Goal: Task Accomplishment & Management: Use online tool/utility

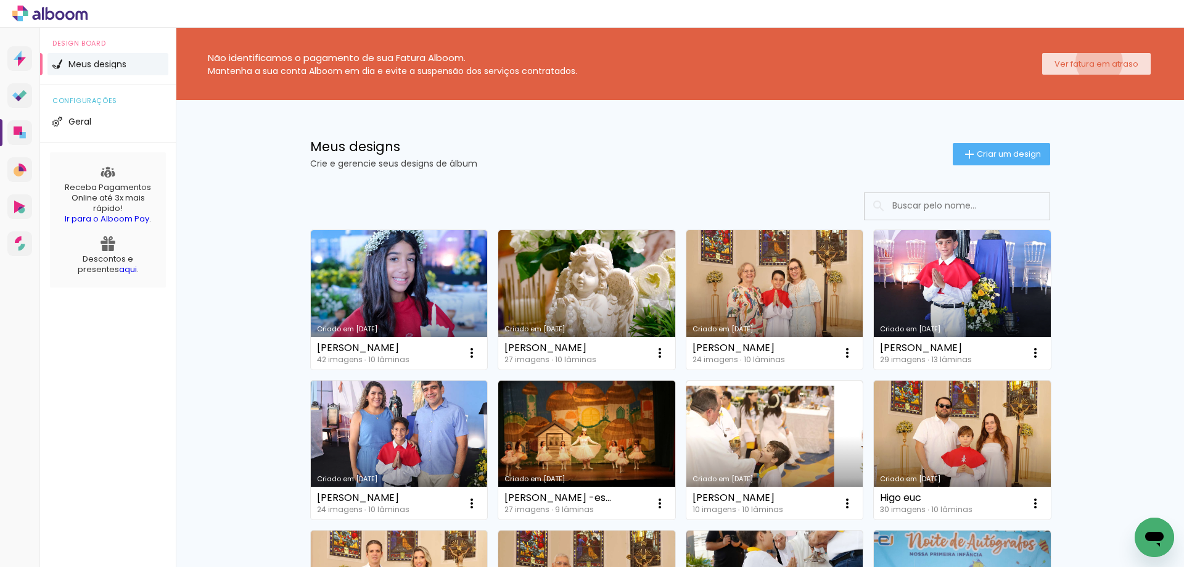
click at [0, 0] on slot "Ver fatura em atraso" at bounding box center [0, 0] width 0 height 0
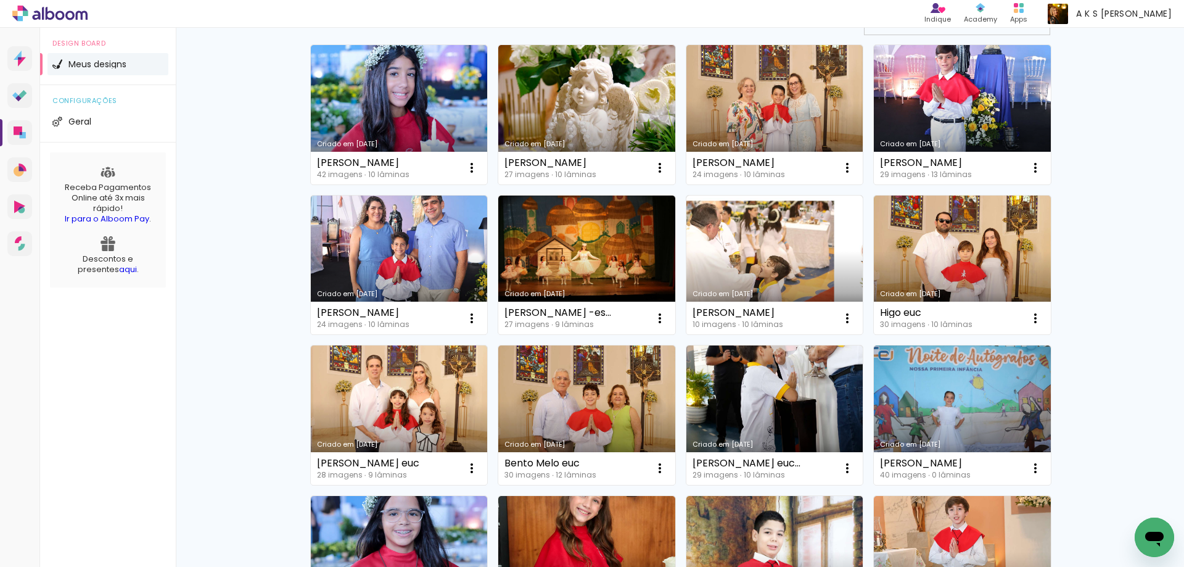
scroll to position [123, 0]
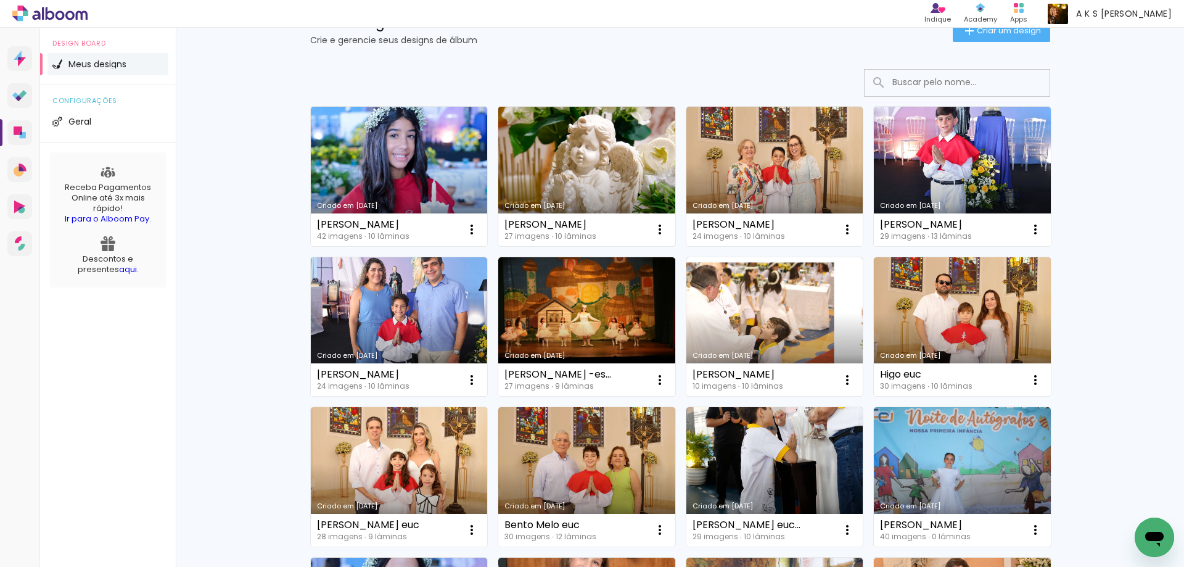
click at [560, 142] on link "Criado em [DATE]" at bounding box center [586, 176] width 177 height 139
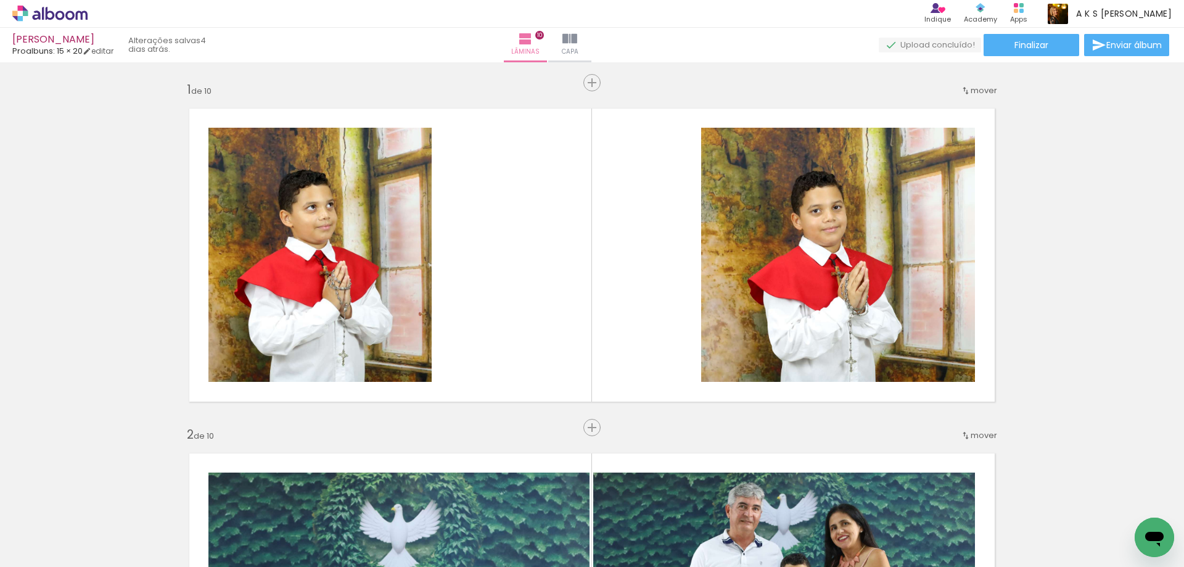
scroll to position [0, 307]
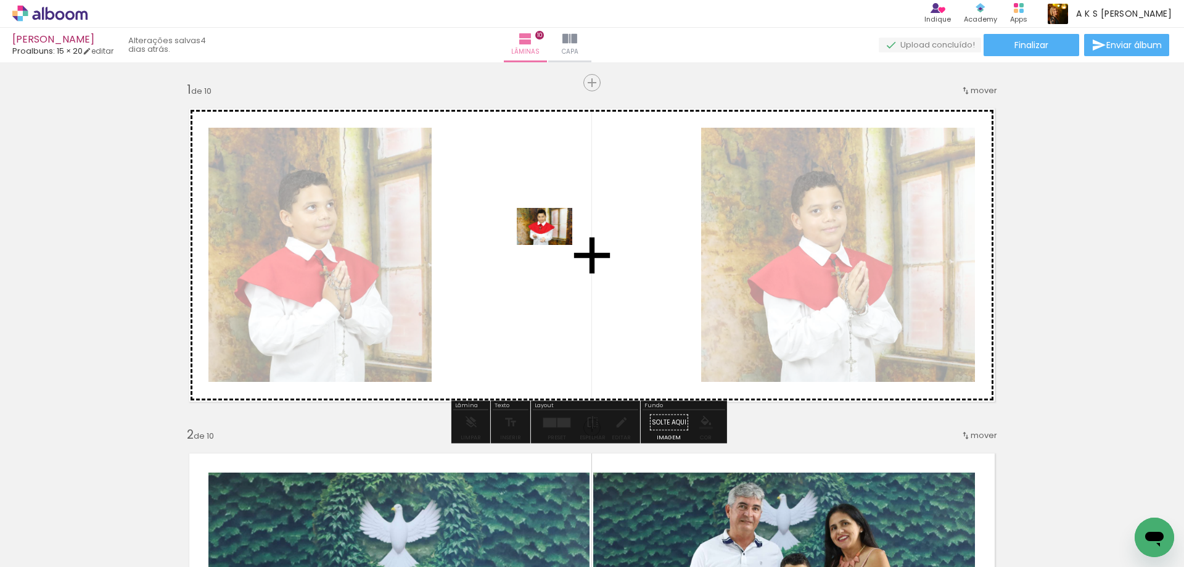
drag, startPoint x: 858, startPoint y: 526, endPoint x: 553, endPoint y: 245, distance: 415.0
click at [553, 245] on quentale-workspace at bounding box center [592, 283] width 1184 height 567
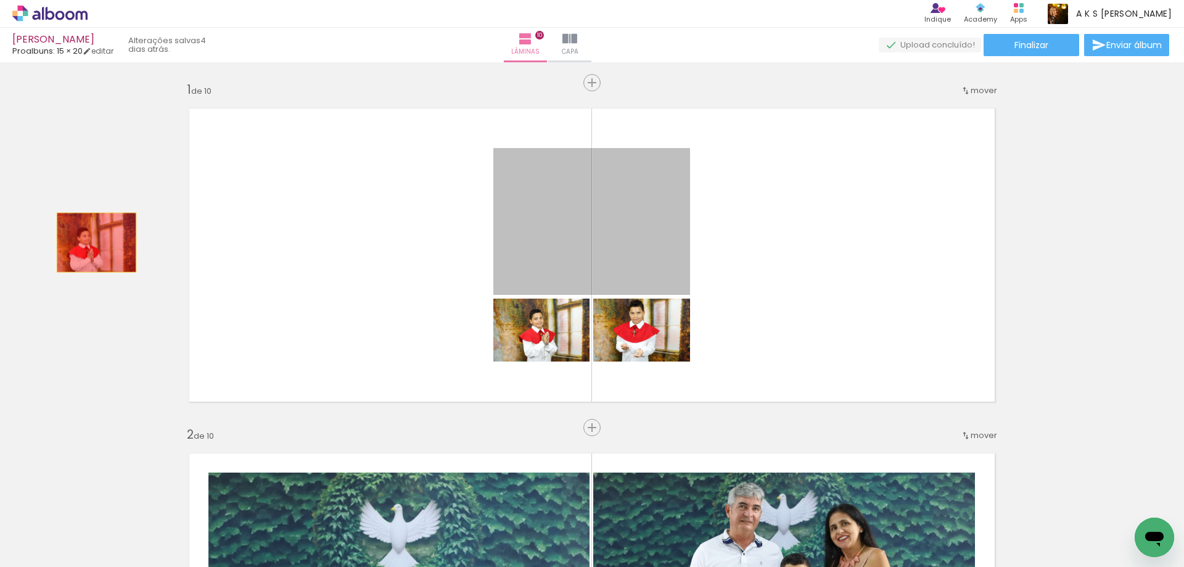
drag, startPoint x: 597, startPoint y: 199, endPoint x: 92, endPoint y: 242, distance: 506.8
